Goal: Navigation & Orientation: Understand site structure

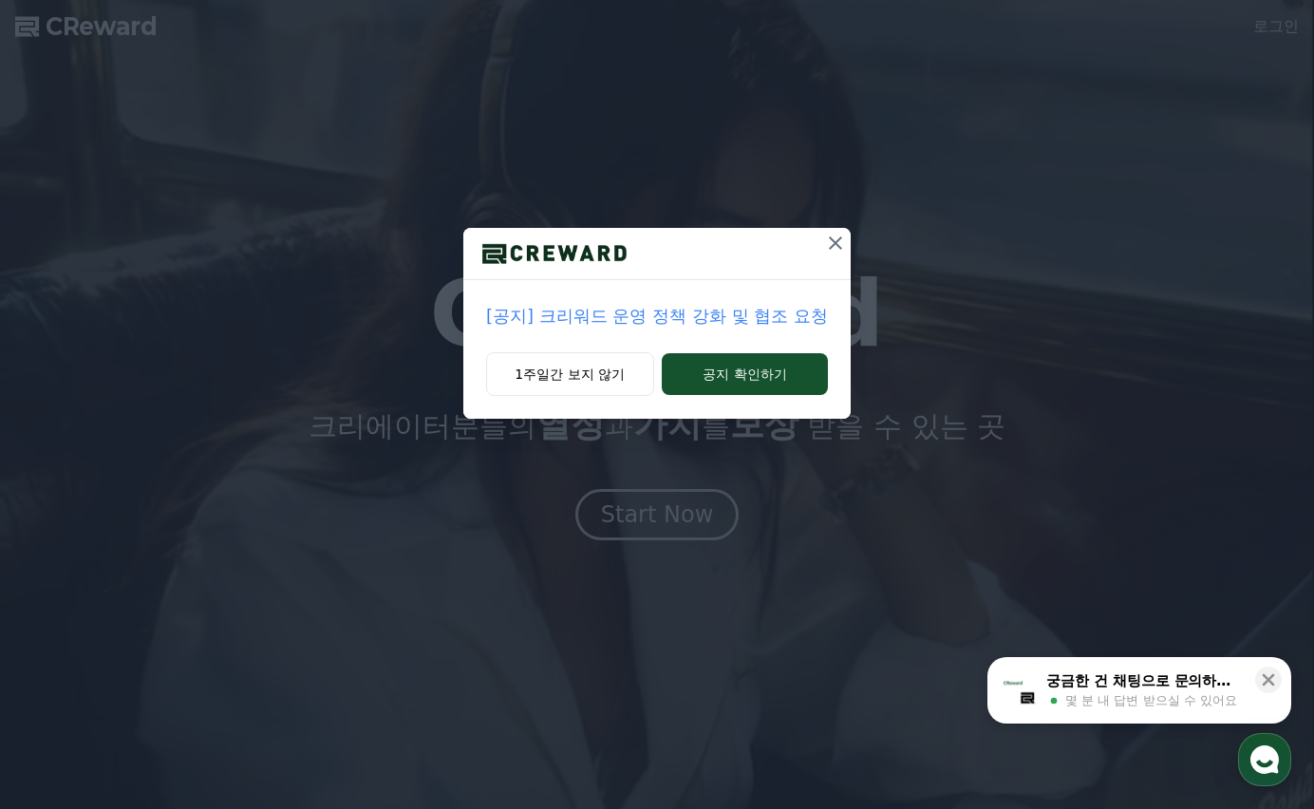
click at [830, 250] on icon at bounding box center [835, 243] width 23 height 23
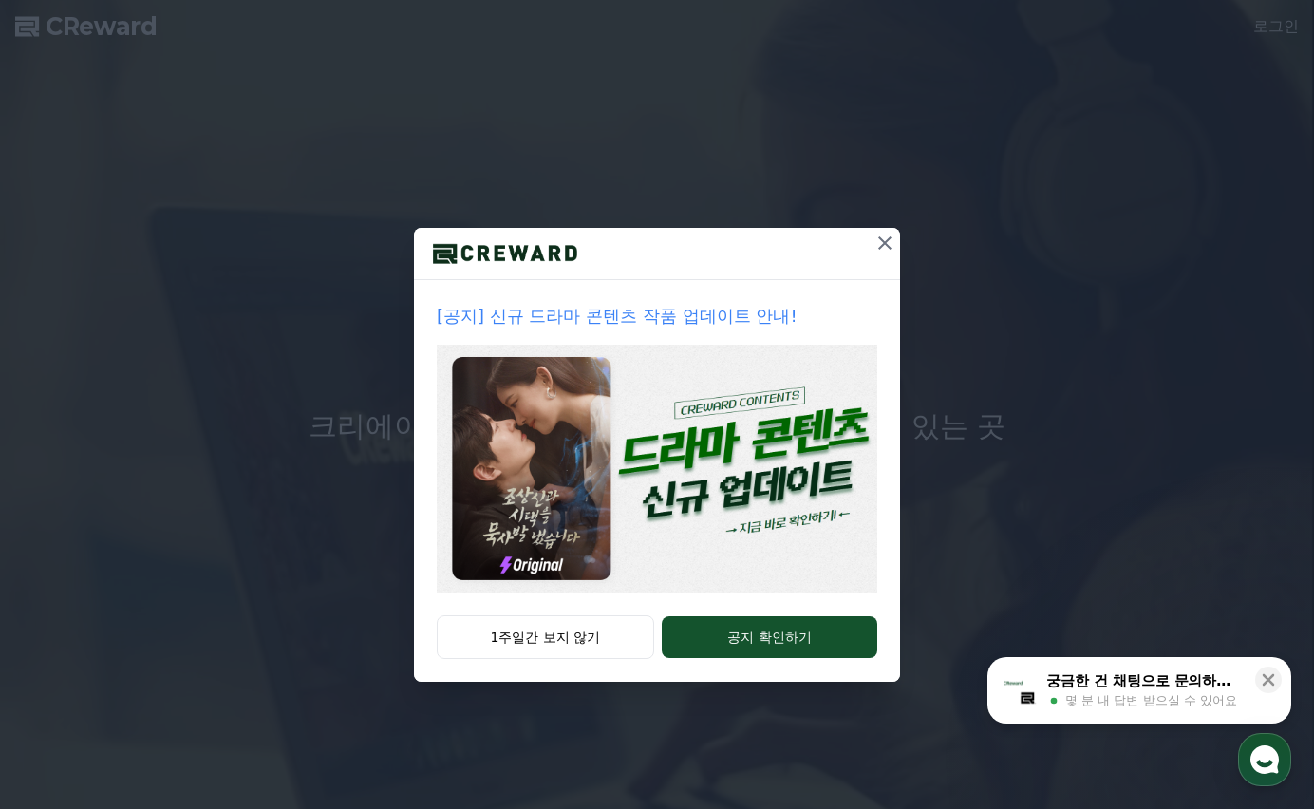
click at [884, 245] on icon at bounding box center [884, 243] width 23 height 23
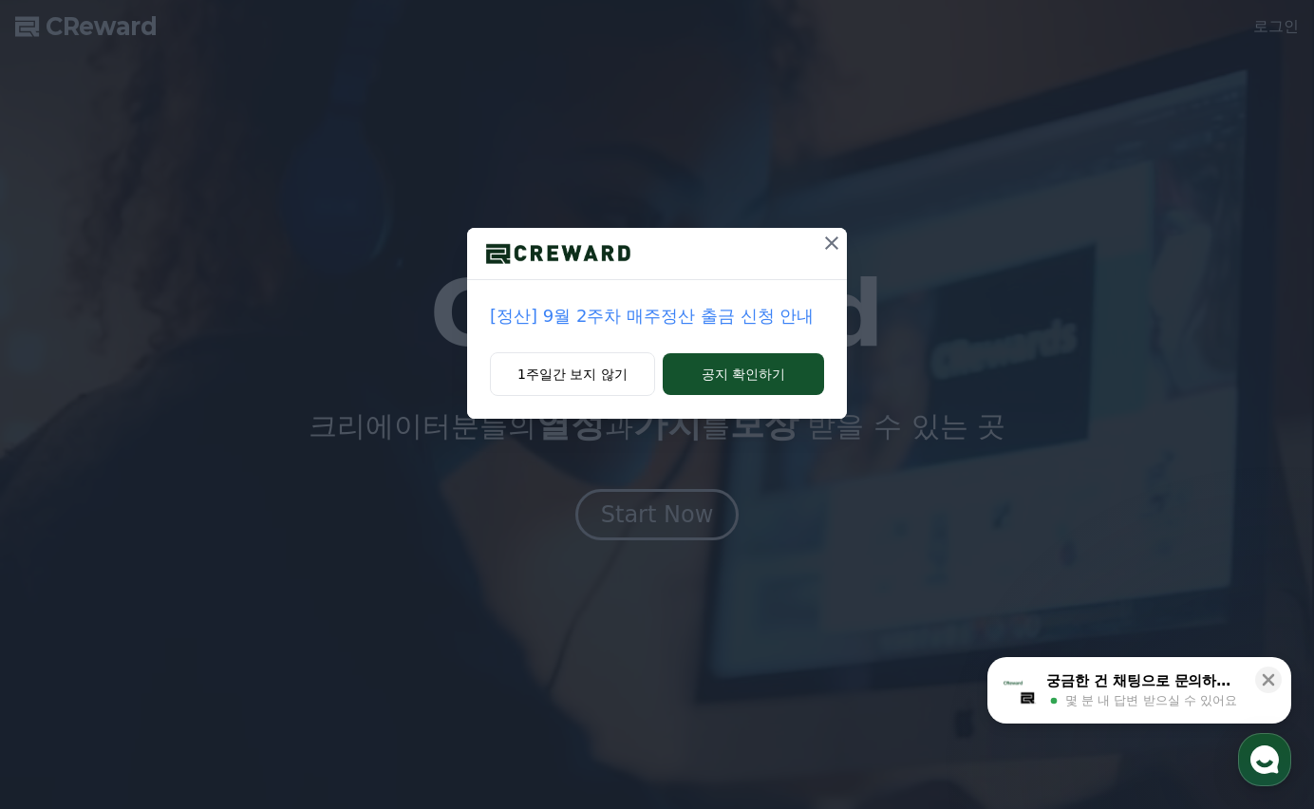
click at [830, 245] on icon at bounding box center [831, 242] width 13 height 13
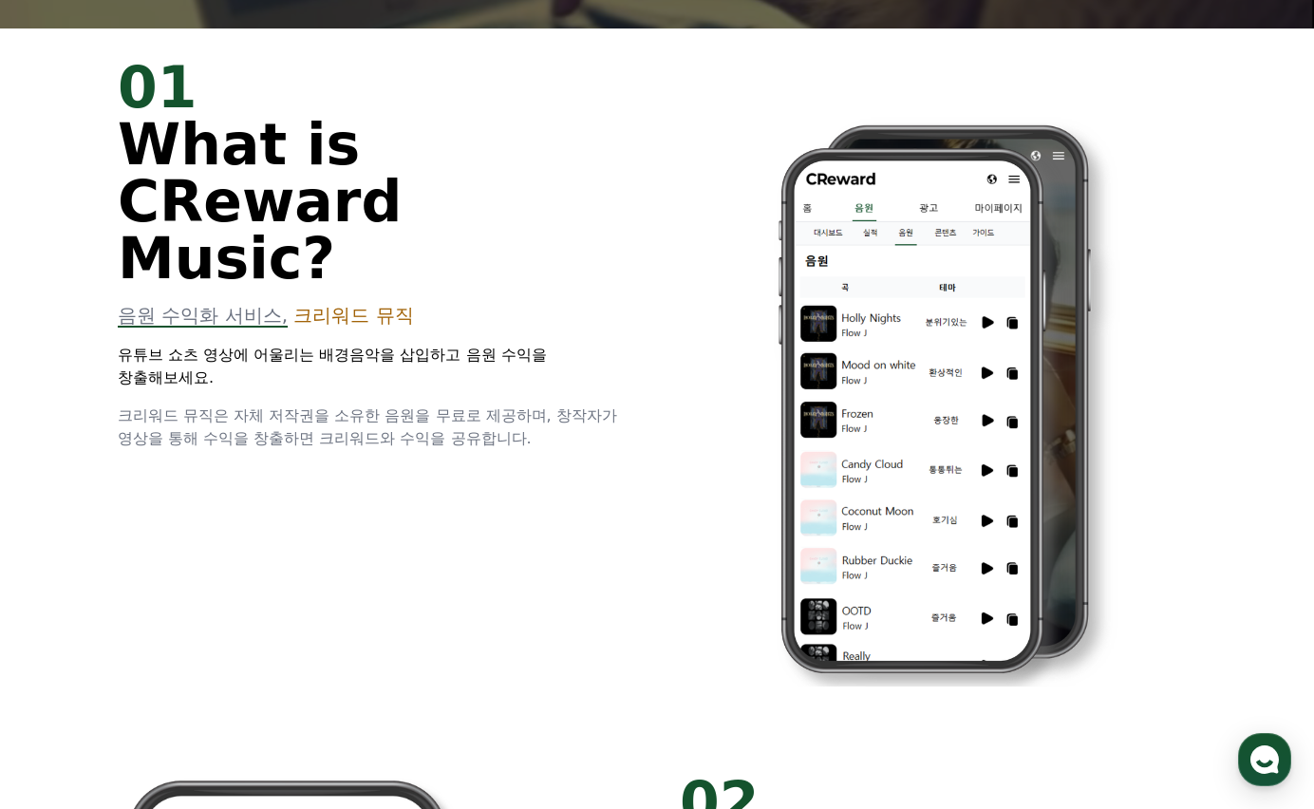
scroll to position [243, 0]
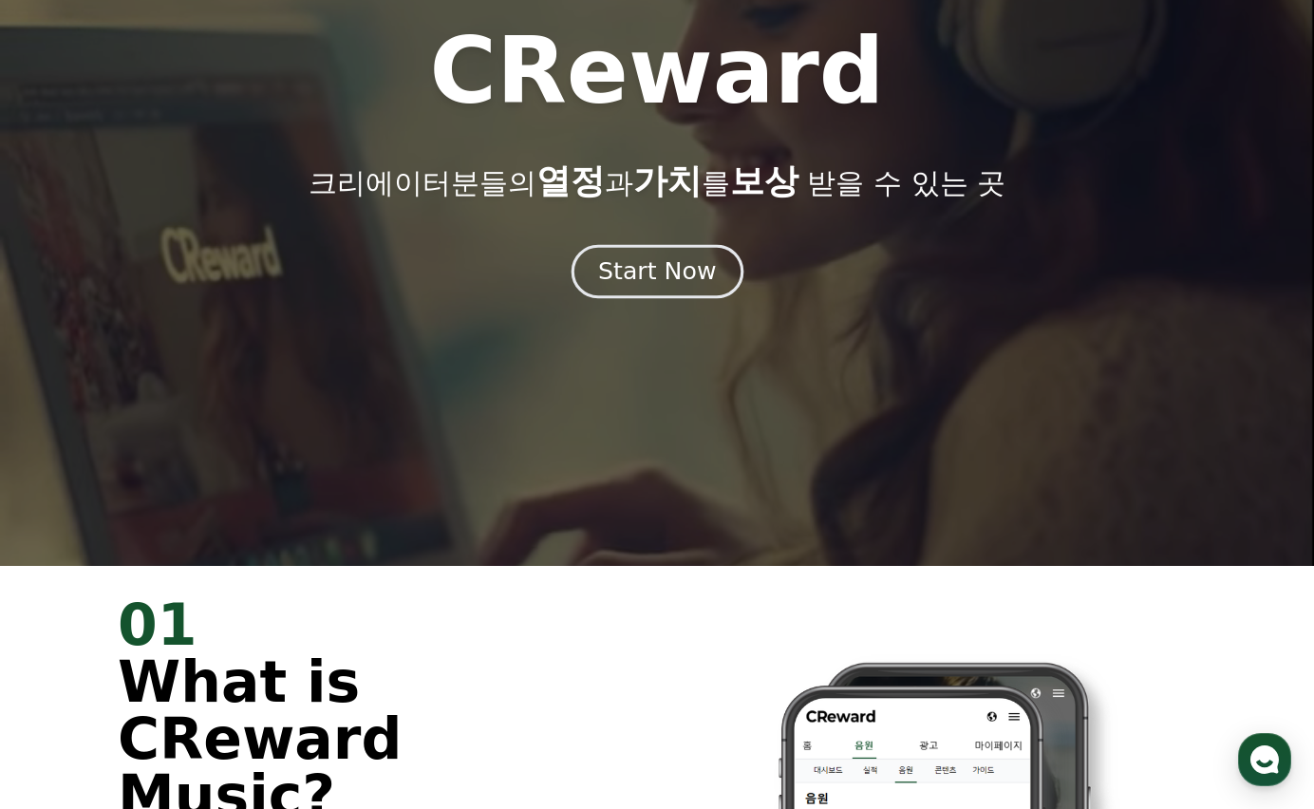
click at [671, 294] on button "Start Now" at bounding box center [657, 272] width 172 height 54
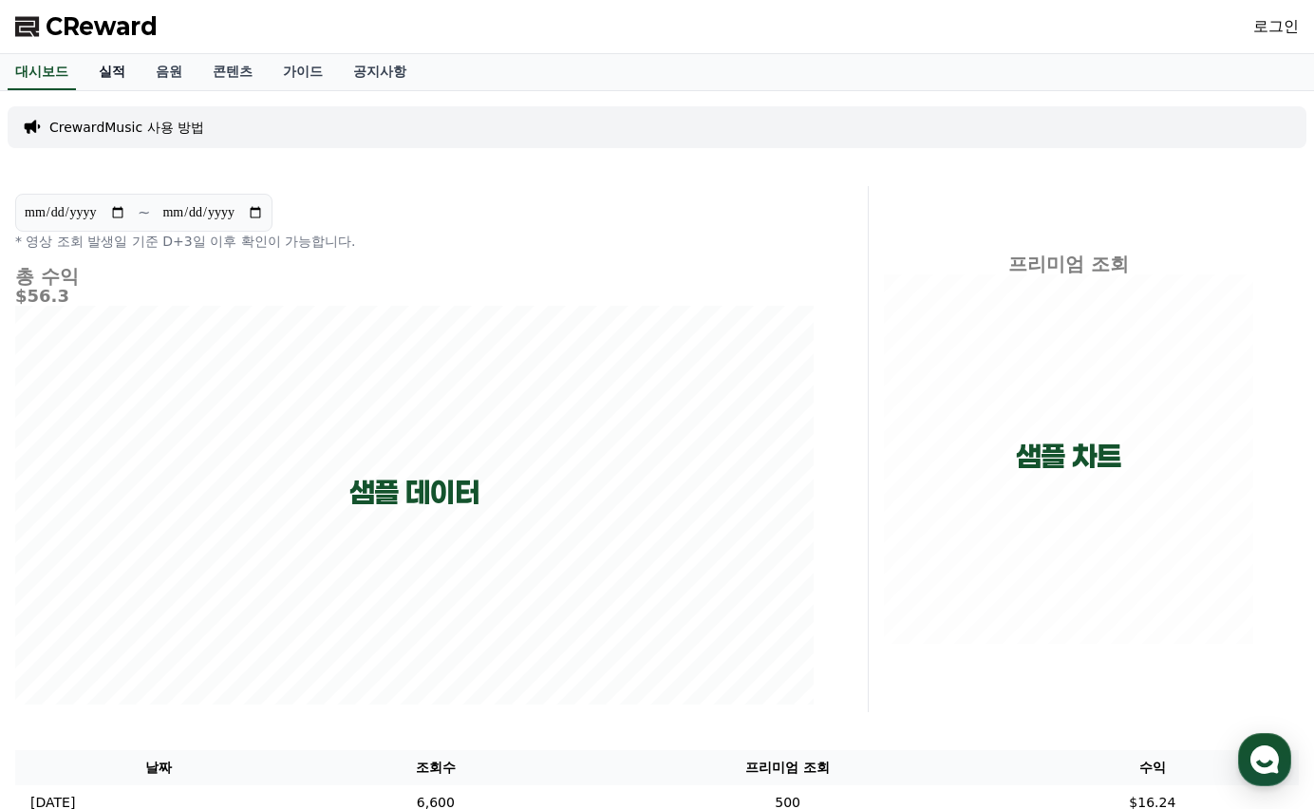
click at [116, 71] on link "실적" at bounding box center [112, 72] width 57 height 36
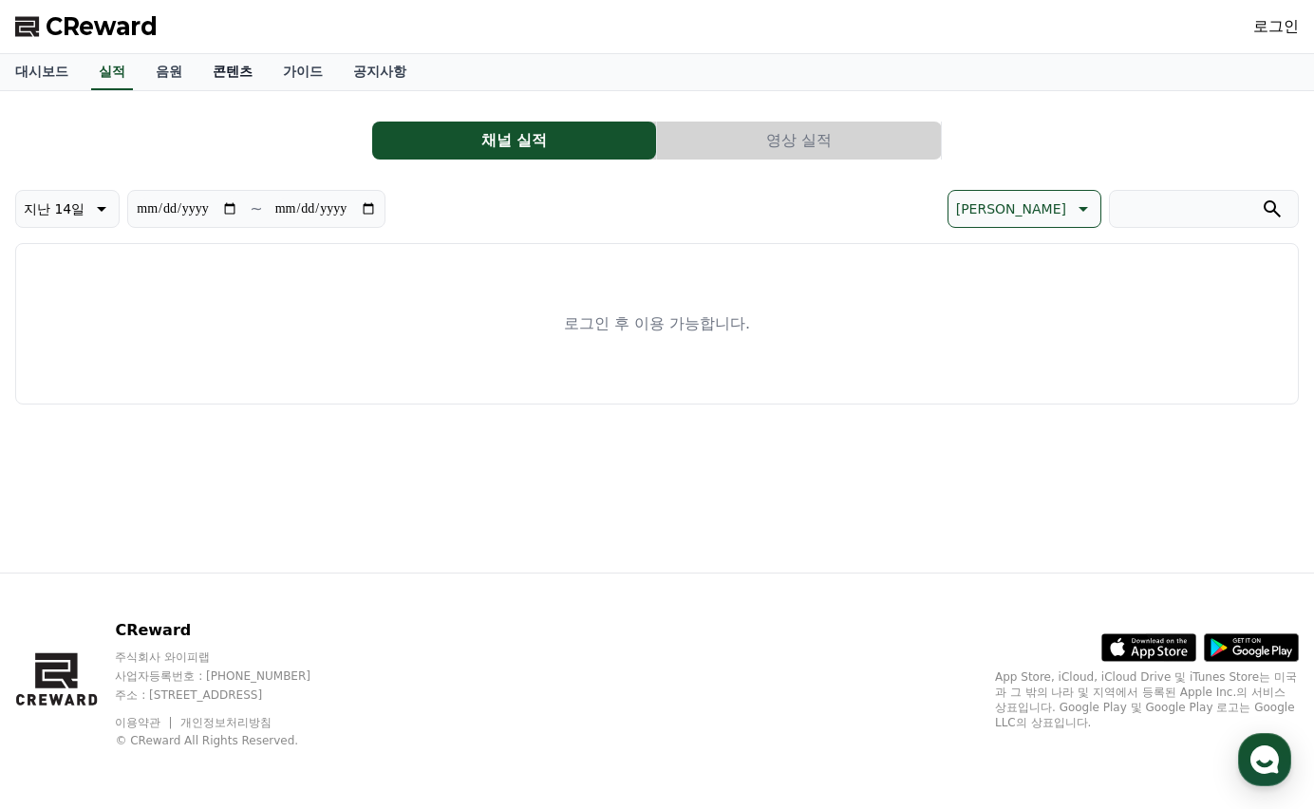
click at [197, 66] on link "콘텐츠" at bounding box center [232, 72] width 70 height 36
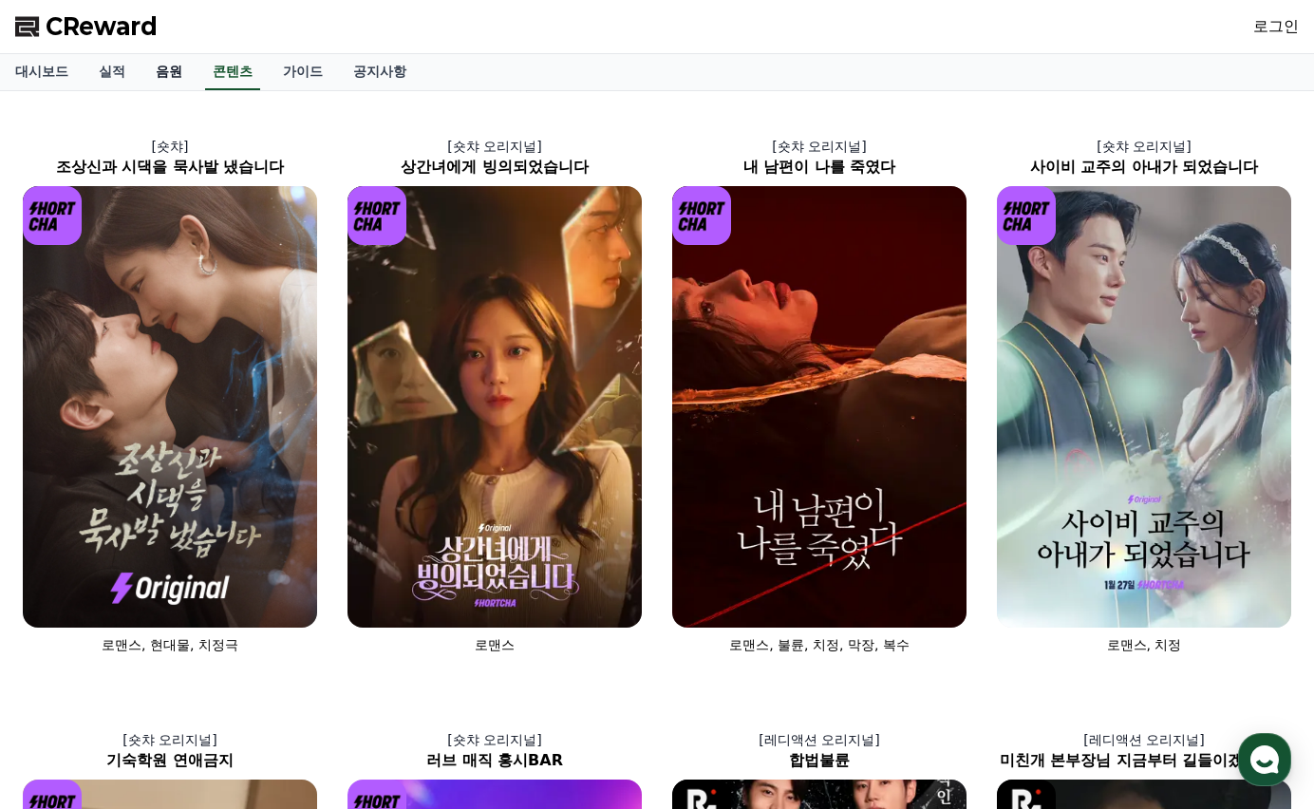
click at [158, 72] on link "음원" at bounding box center [169, 72] width 57 height 36
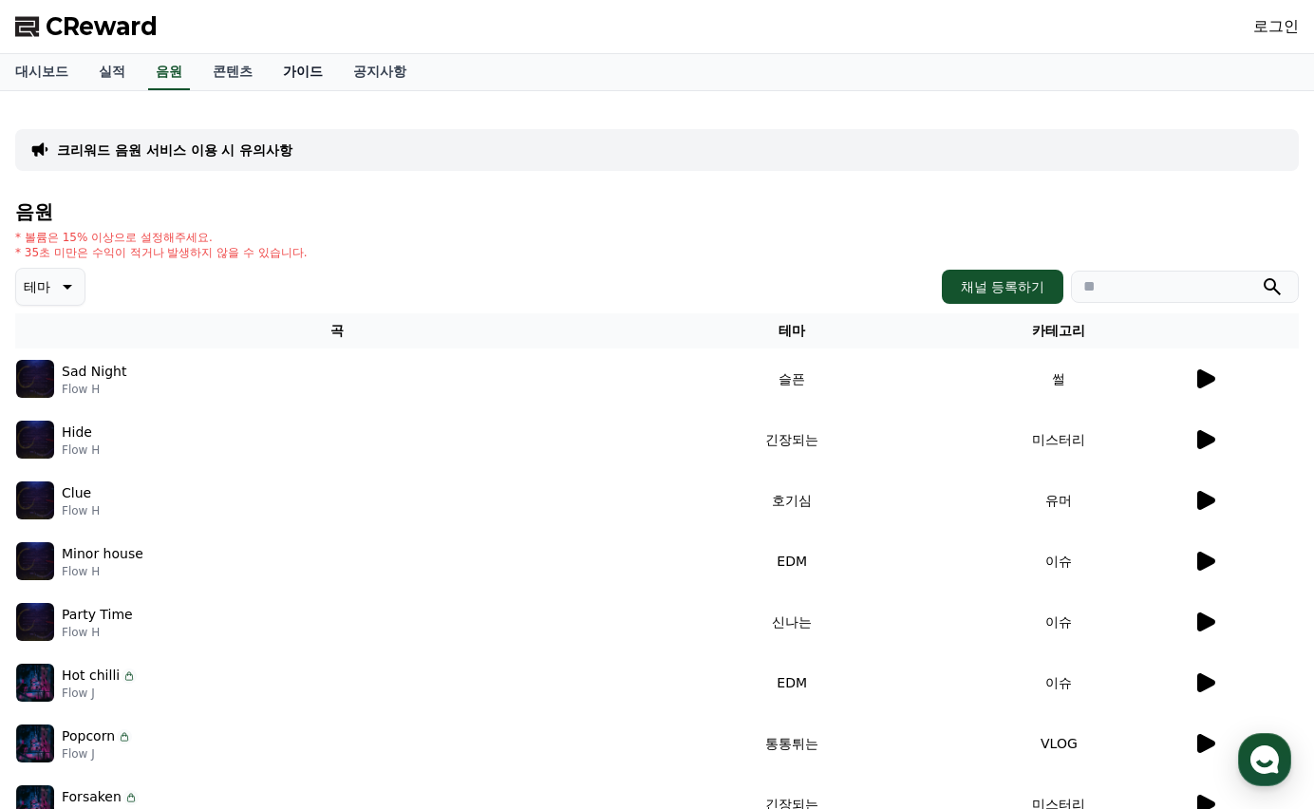
click at [286, 69] on link "가이드" at bounding box center [303, 72] width 70 height 36
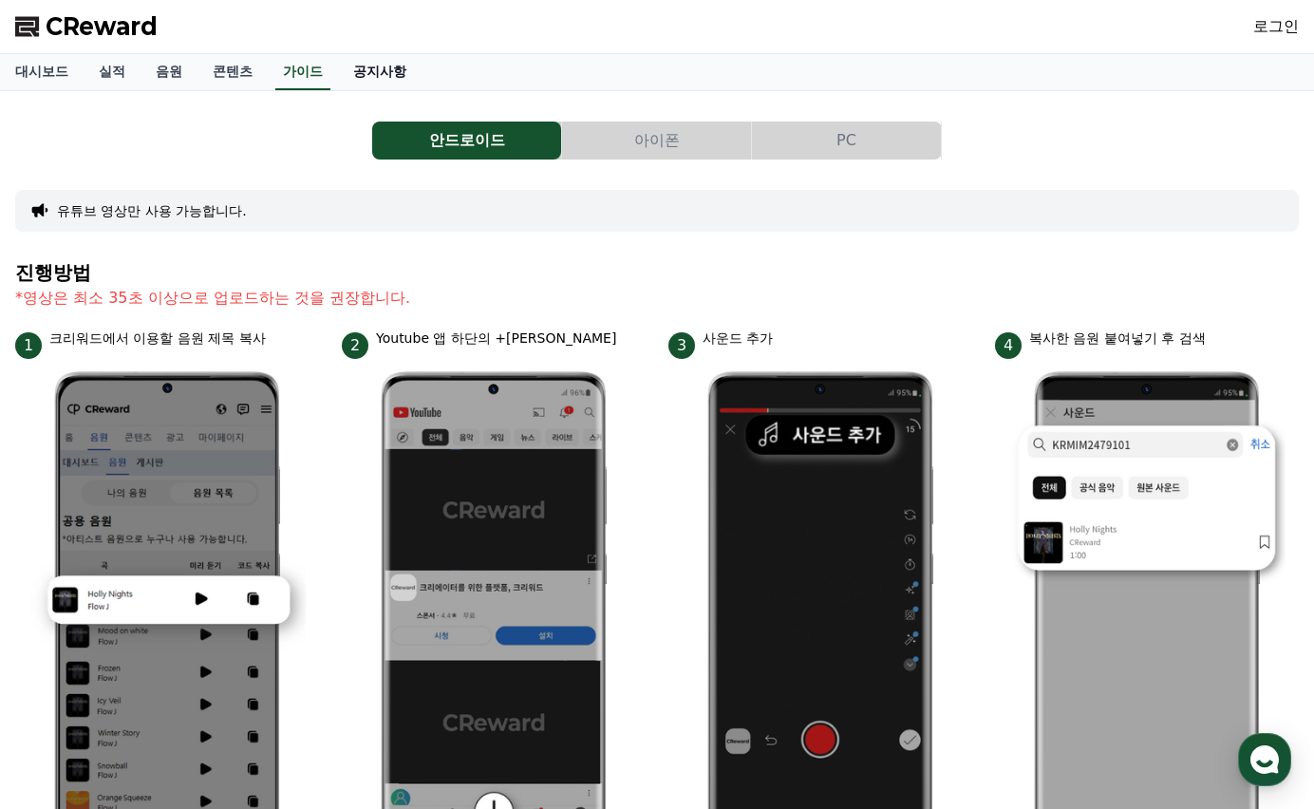
click at [352, 73] on link "공지사항" at bounding box center [380, 72] width 84 height 36
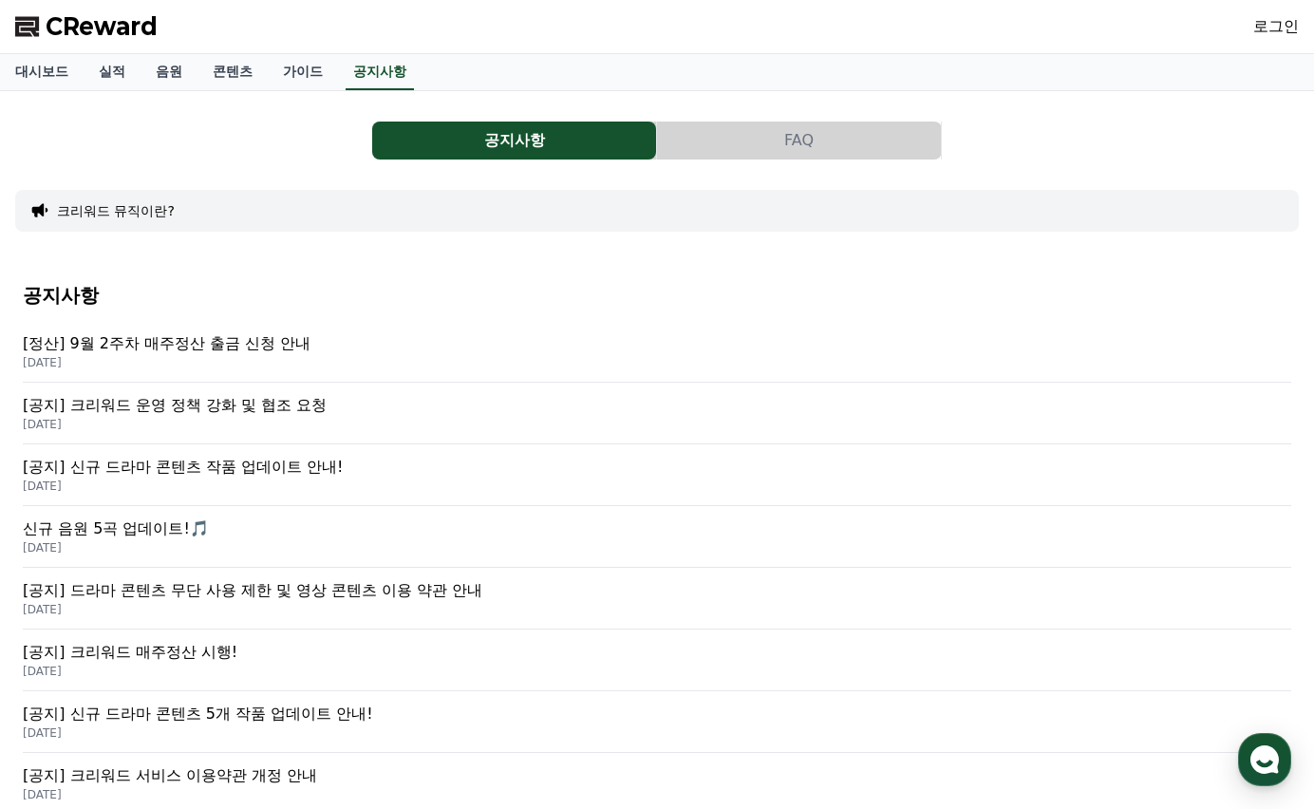
click at [182, 342] on p "[정산] 9월 2주차 매주정산 출금 신청 안내" at bounding box center [657, 343] width 1268 height 23
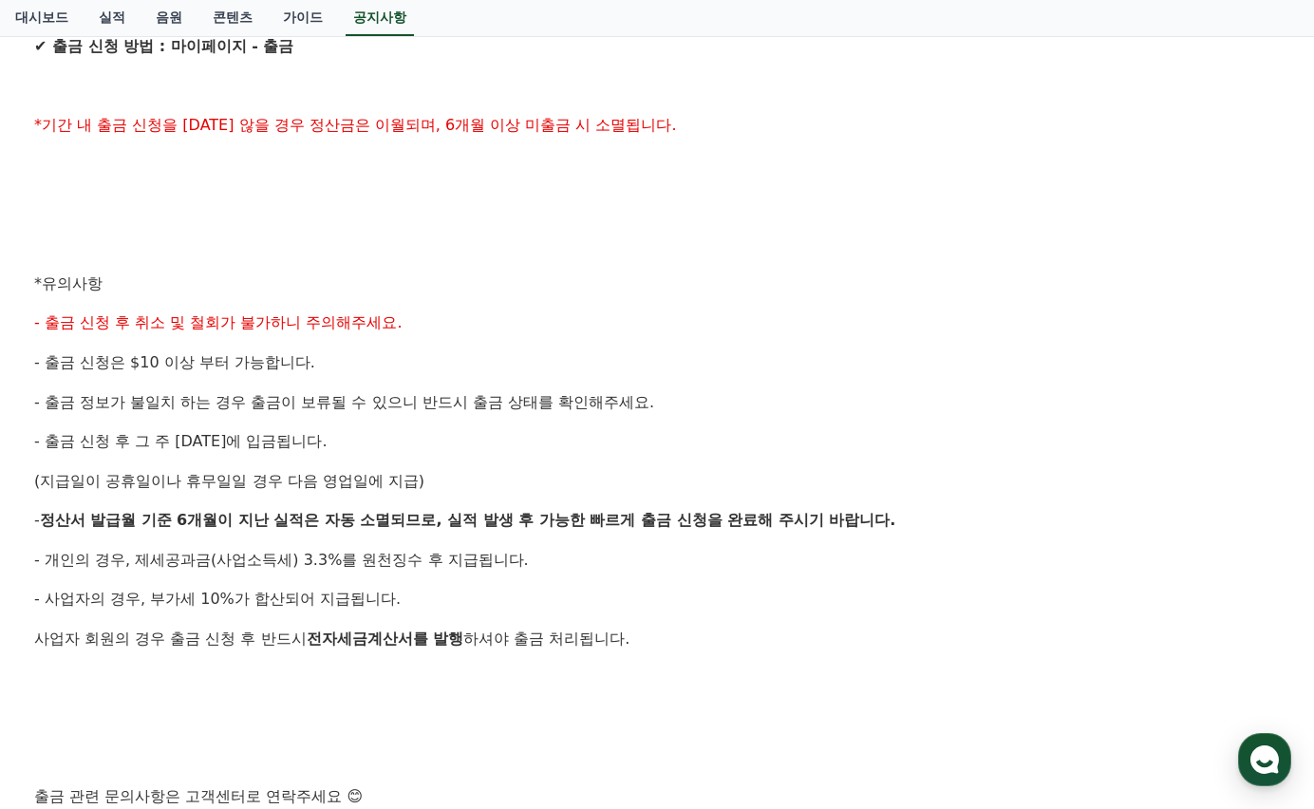
scroll to position [909, 0]
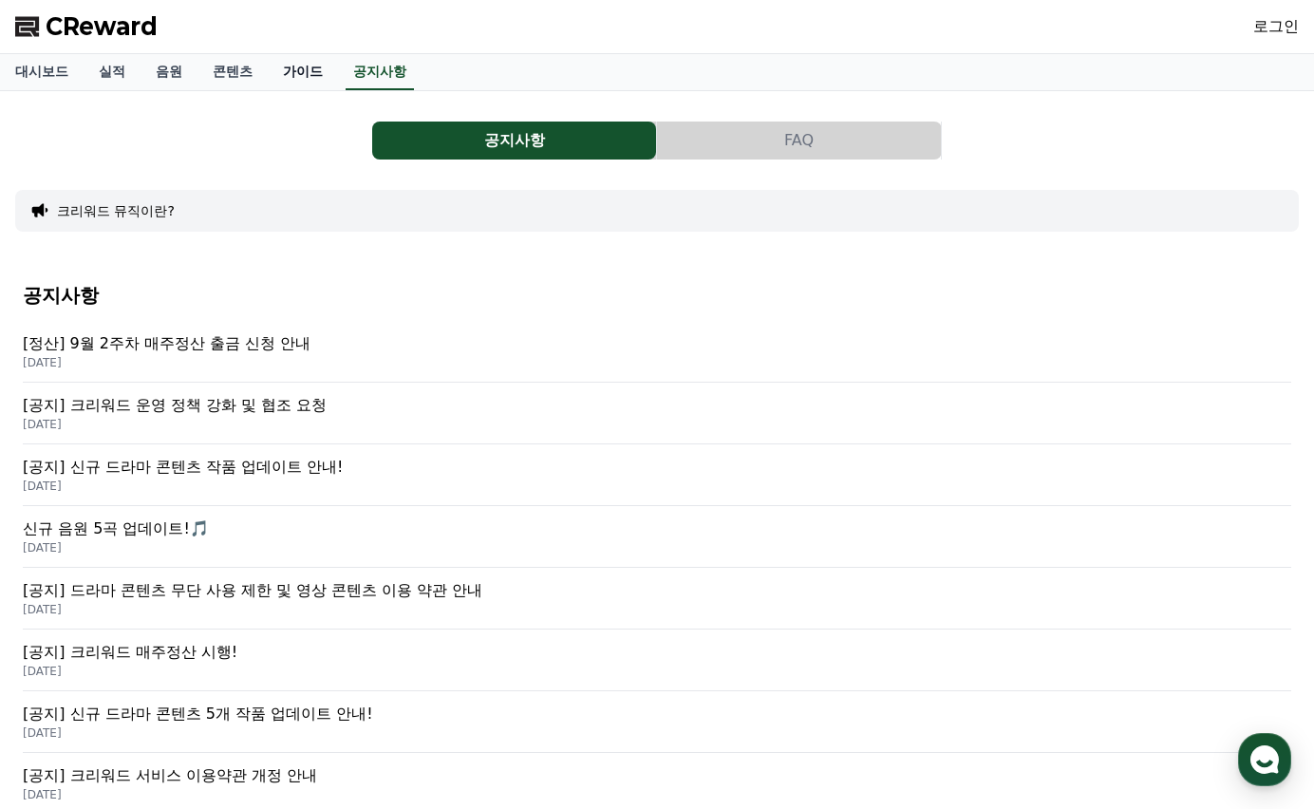
click at [280, 77] on link "가이드" at bounding box center [303, 72] width 70 height 36
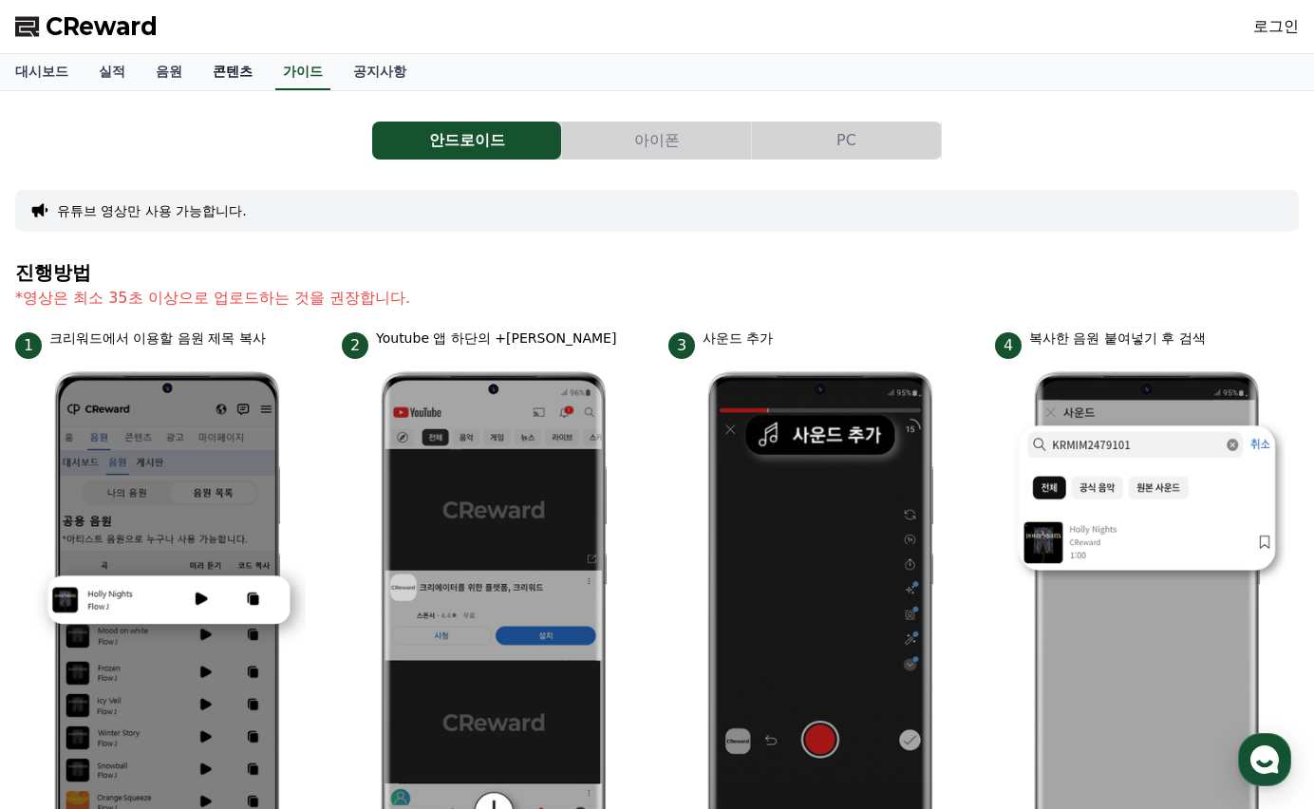
click at [210, 78] on link "콘텐츠" at bounding box center [232, 72] width 70 height 36
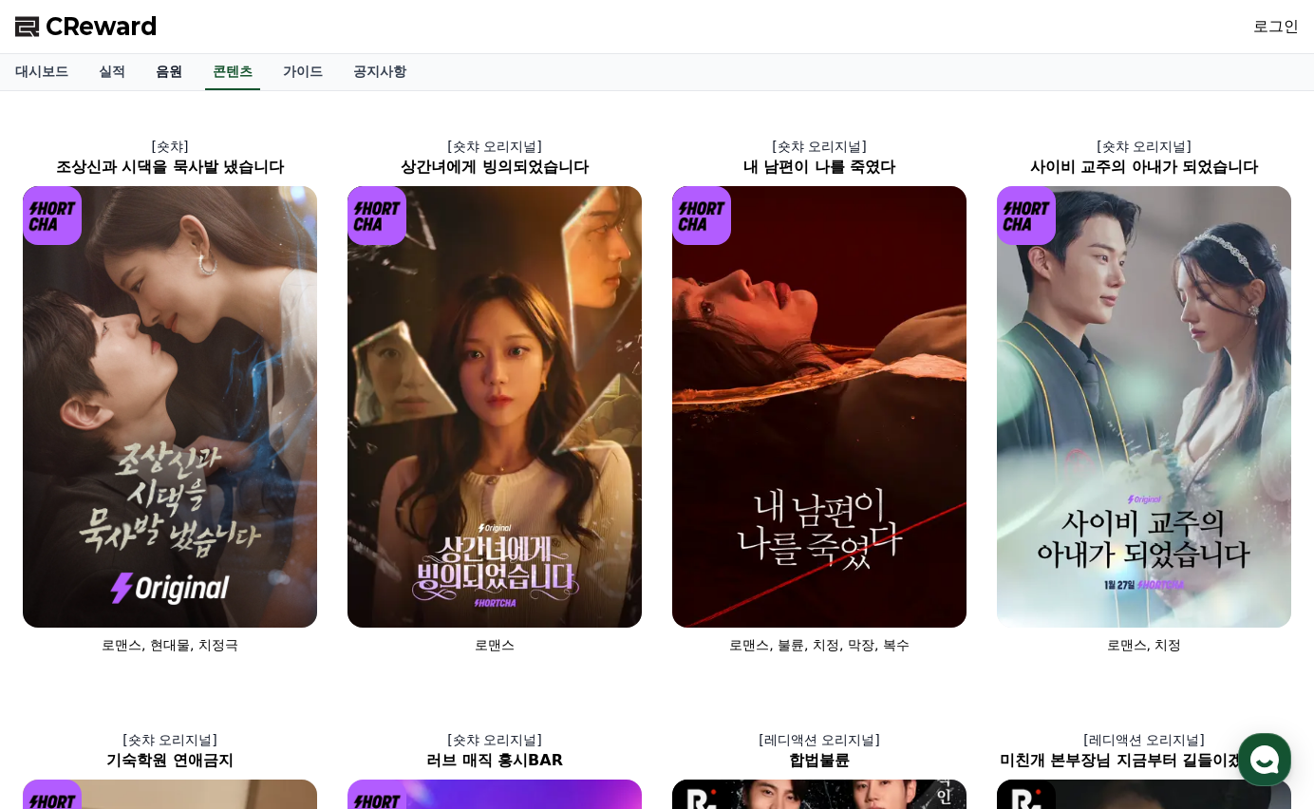
click at [147, 76] on link "음원" at bounding box center [169, 72] width 57 height 36
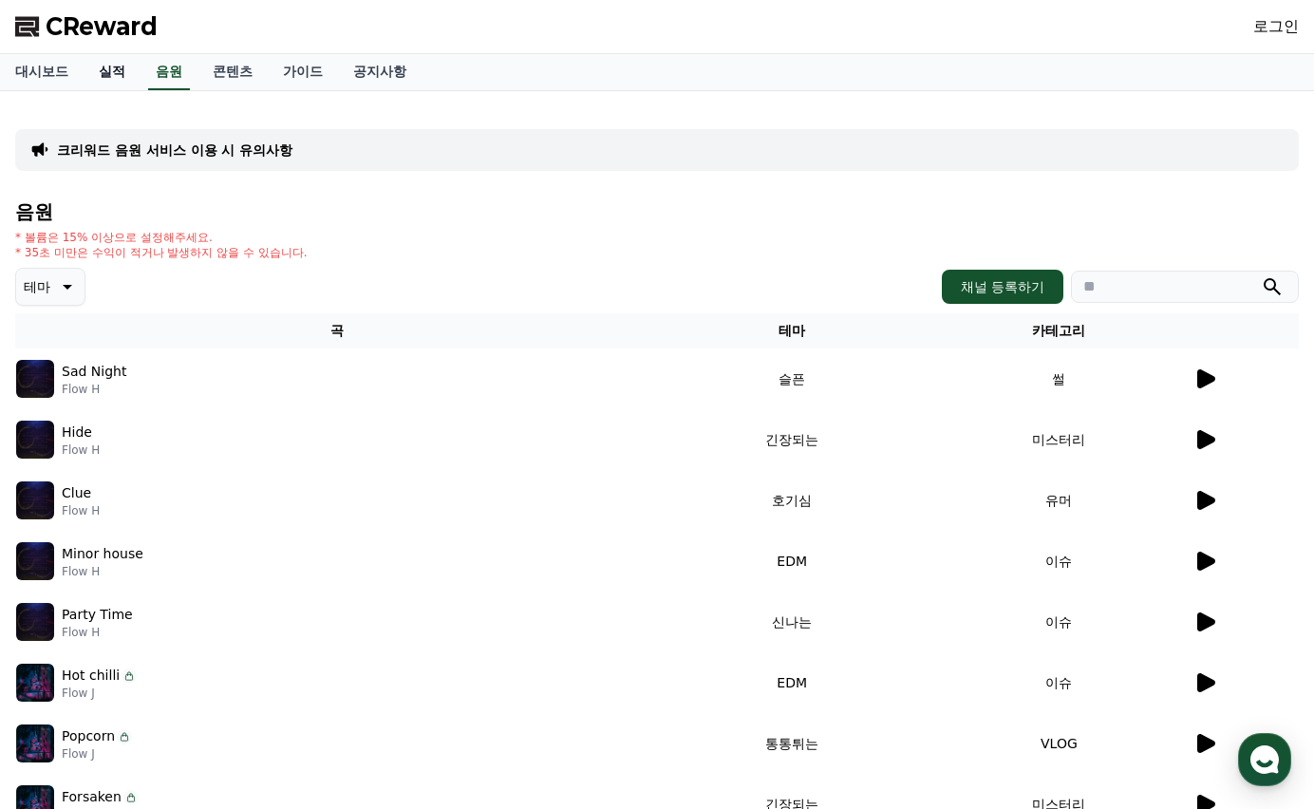
click at [106, 76] on link "실적" at bounding box center [112, 72] width 57 height 36
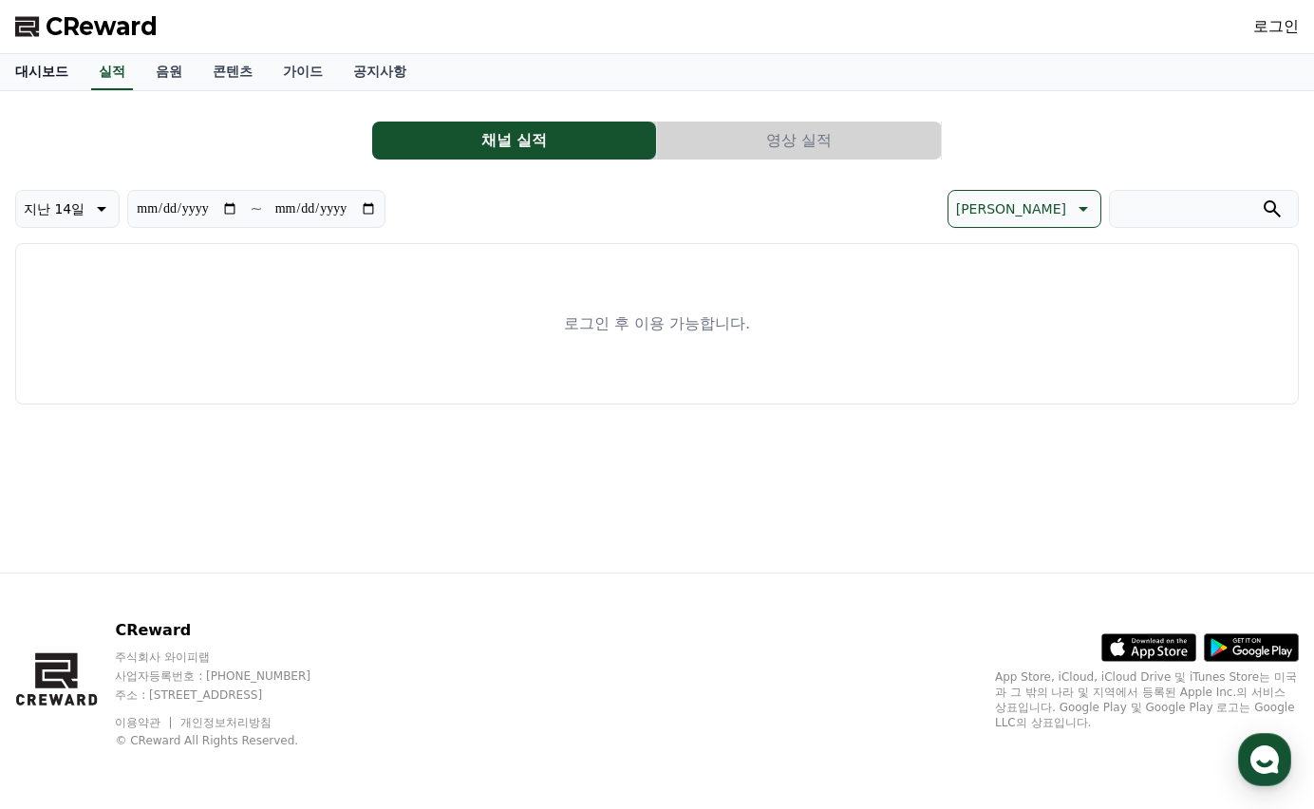
click at [47, 75] on link "대시보드" at bounding box center [42, 72] width 84 height 36
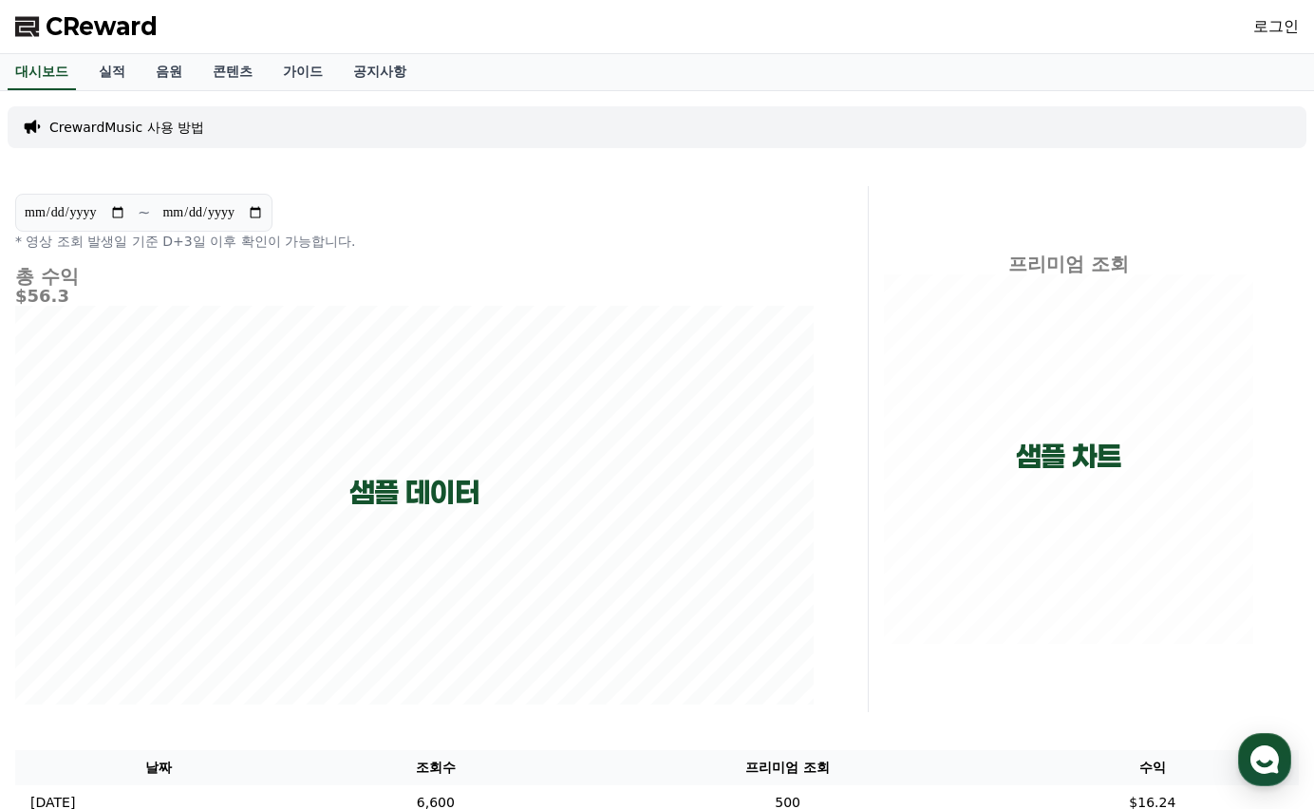
click at [81, 33] on span "CReward" at bounding box center [102, 26] width 112 height 30
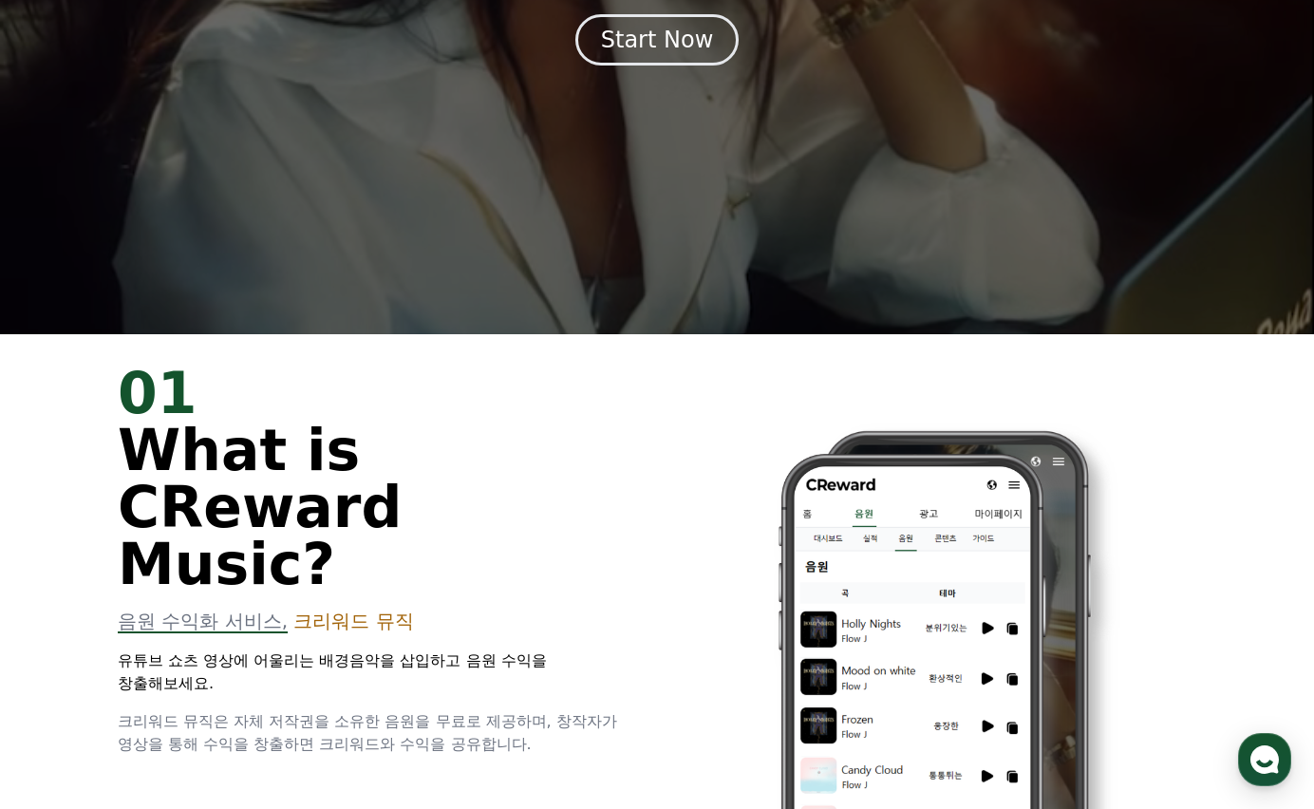
scroll to position [284, 0]
